Goal: Check status: Check status

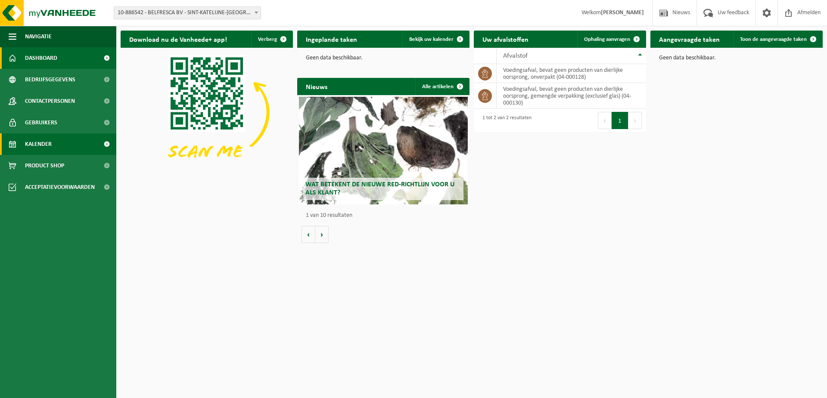
click at [61, 146] on link "Kalender" at bounding box center [58, 145] width 116 height 22
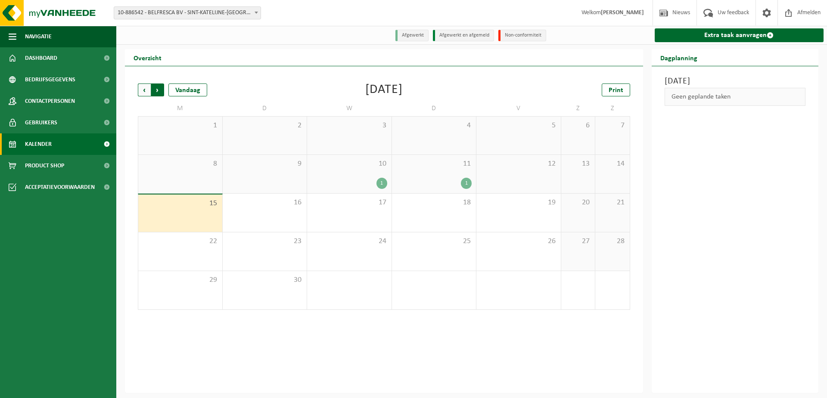
click at [143, 91] on span "Vorige" at bounding box center [144, 90] width 13 height 13
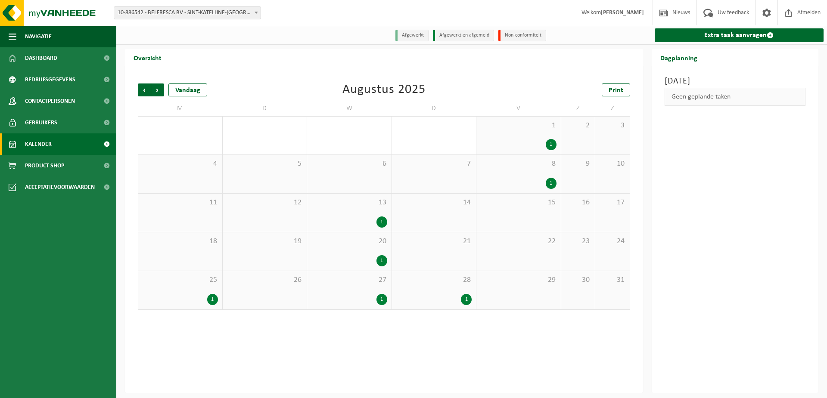
click at [518, 147] on div "1" at bounding box center [519, 144] width 76 height 11
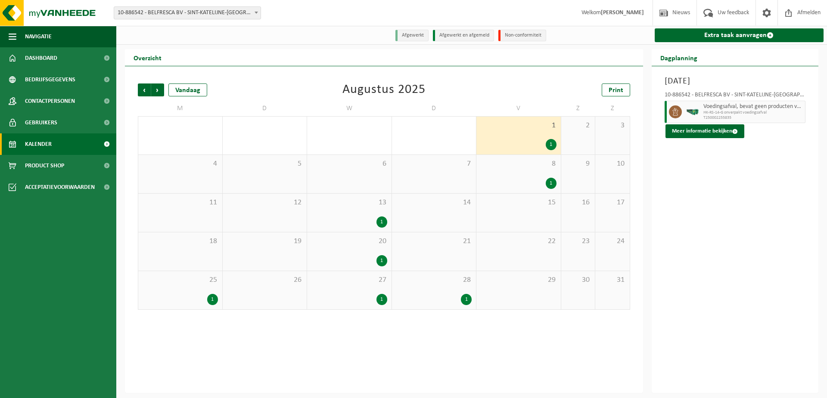
click at [524, 178] on div "1" at bounding box center [519, 183] width 76 height 11
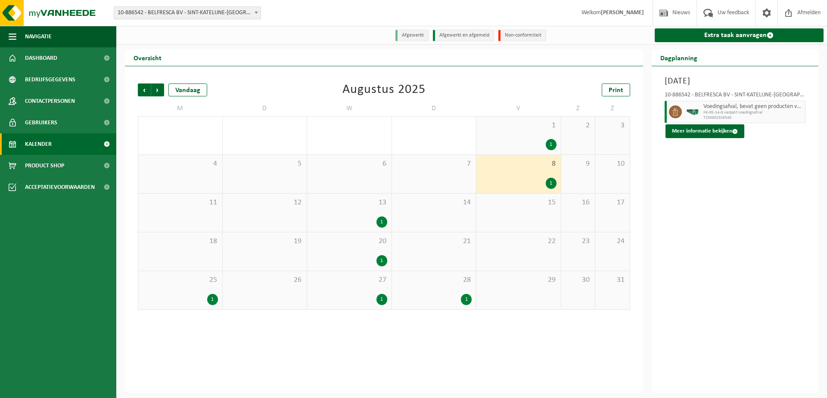
click at [524, 178] on div "1" at bounding box center [519, 183] width 76 height 11
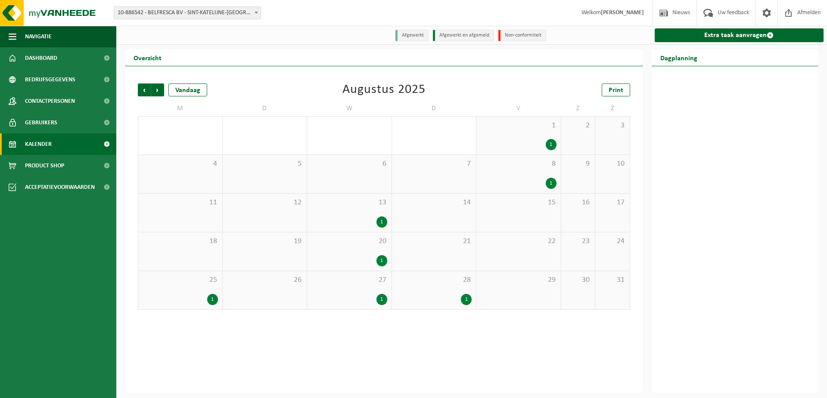
click at [524, 178] on div "1" at bounding box center [519, 183] width 76 height 11
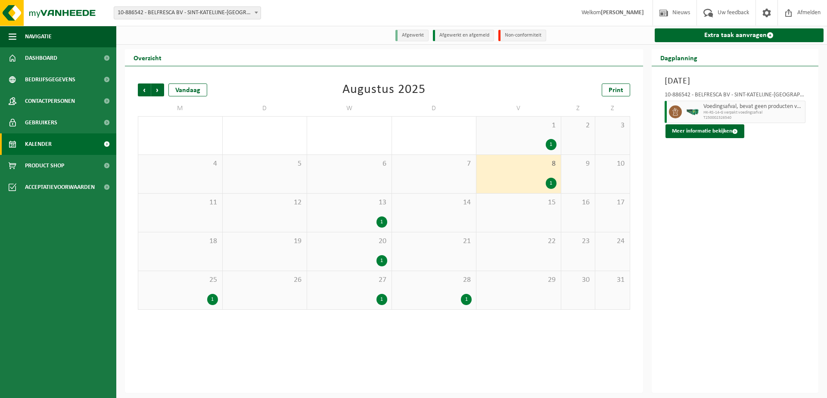
click at [381, 215] on div "13 1" at bounding box center [349, 213] width 84 height 38
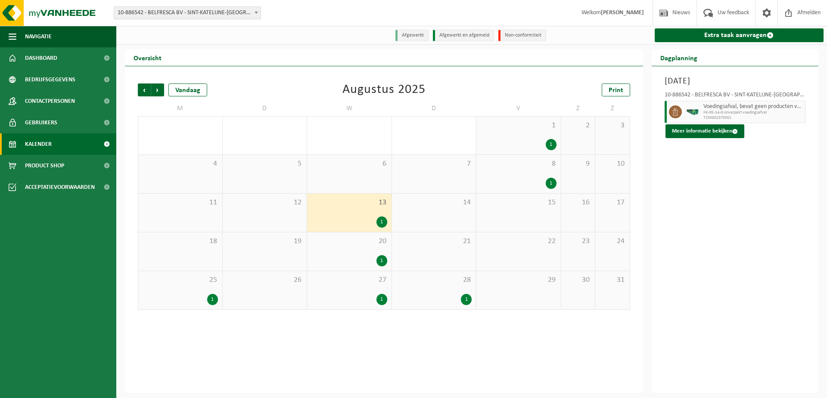
click at [380, 264] on div "1" at bounding box center [381, 260] width 11 height 11
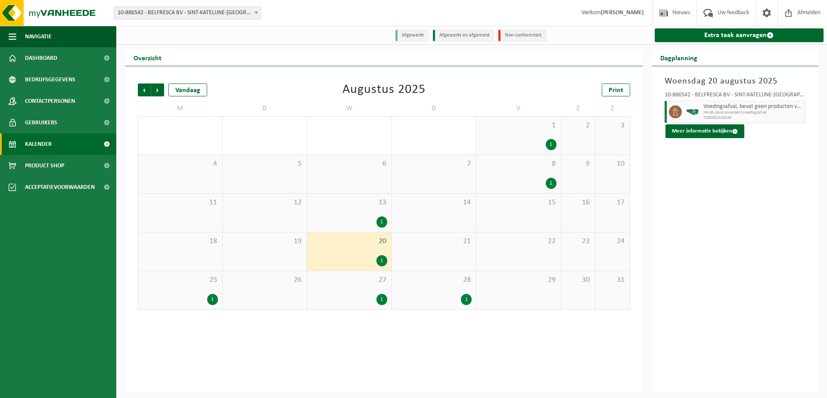
click at [203, 307] on div "25 1" at bounding box center [180, 290] width 84 height 38
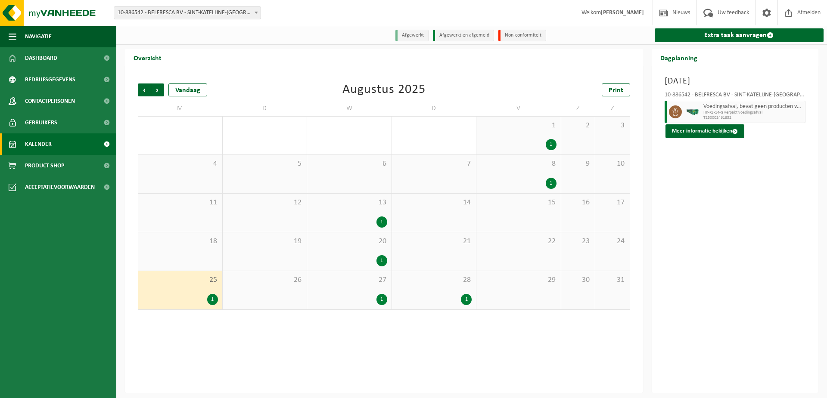
click at [322, 290] on div "27 1" at bounding box center [349, 290] width 84 height 38
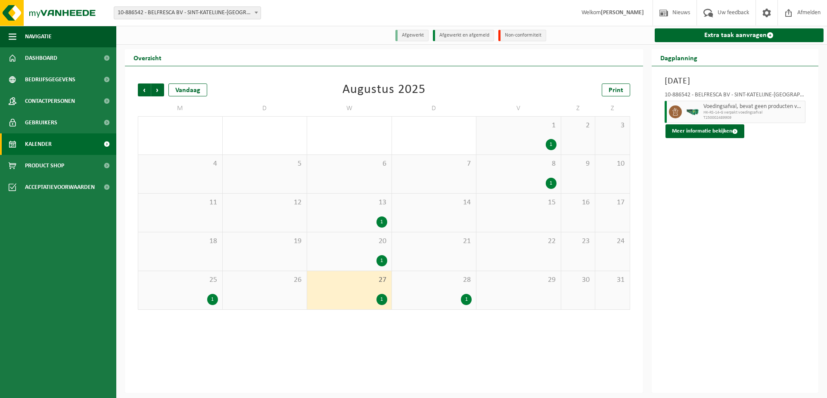
click at [423, 294] on div "28 1" at bounding box center [434, 290] width 84 height 38
